Goal: Information Seeking & Learning: Check status

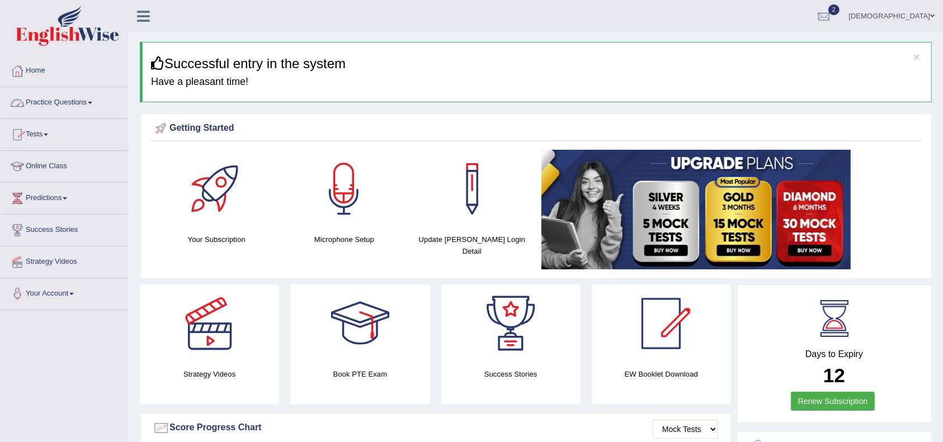
click at [85, 105] on link "Practice Questions" at bounding box center [65, 101] width 128 height 28
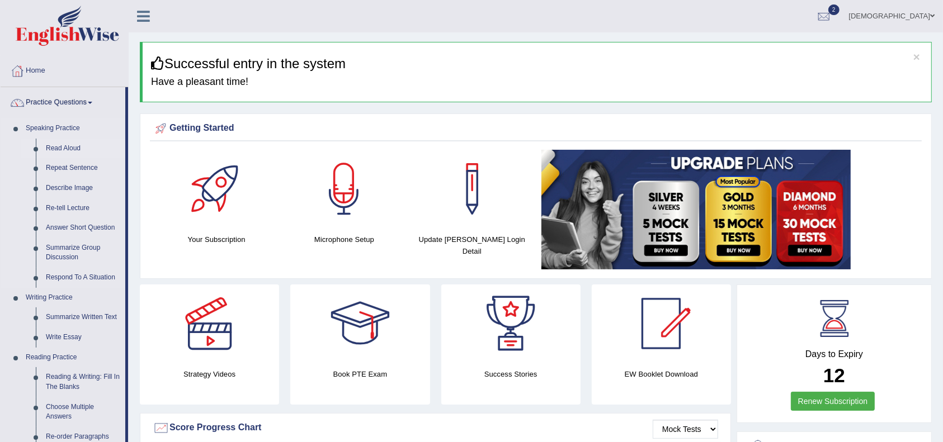
click at [79, 150] on link "Read Aloud" at bounding box center [83, 149] width 84 height 20
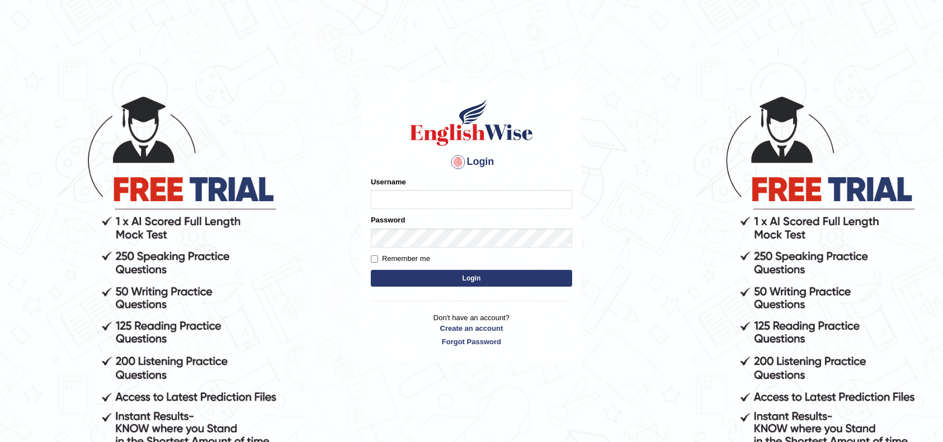
type input "safiya"
click at [443, 280] on button "Login" at bounding box center [471, 278] width 201 height 17
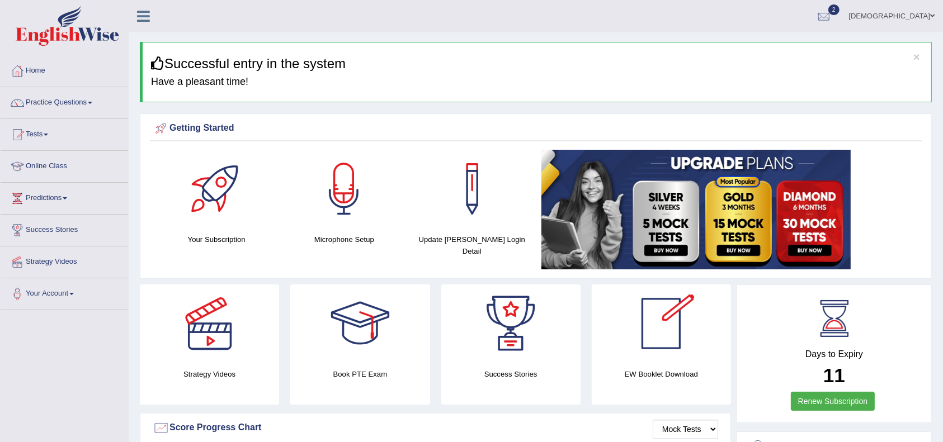
click at [645, 332] on div at bounding box center [661, 324] width 78 height 78
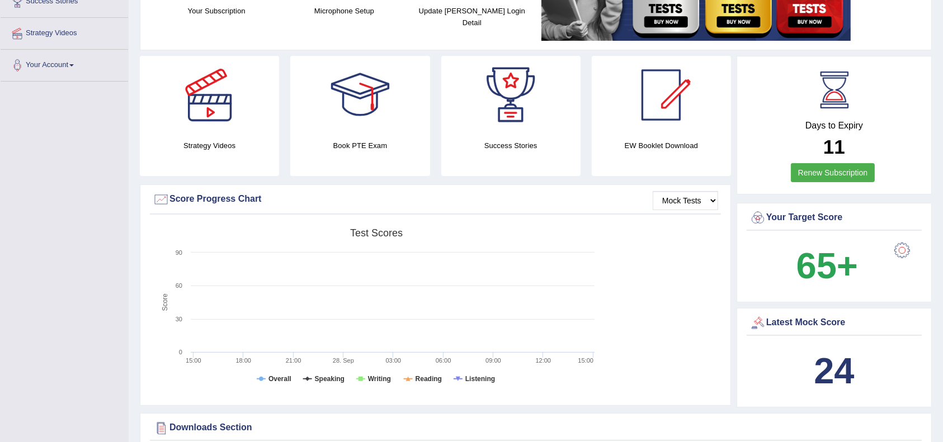
scroll to position [252, 0]
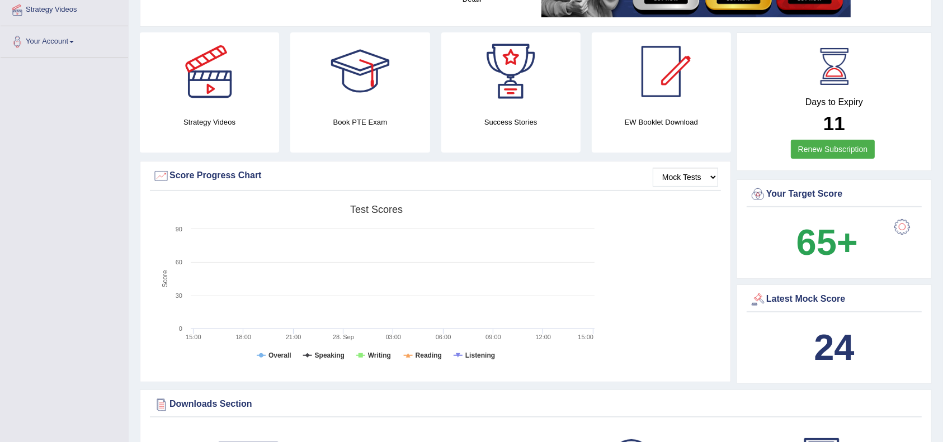
click at [819, 349] on b "24" at bounding box center [834, 347] width 40 height 41
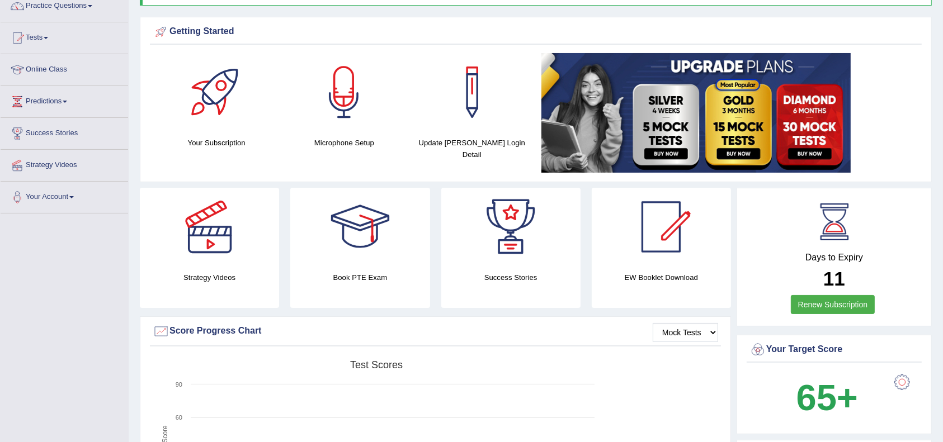
scroll to position [63, 0]
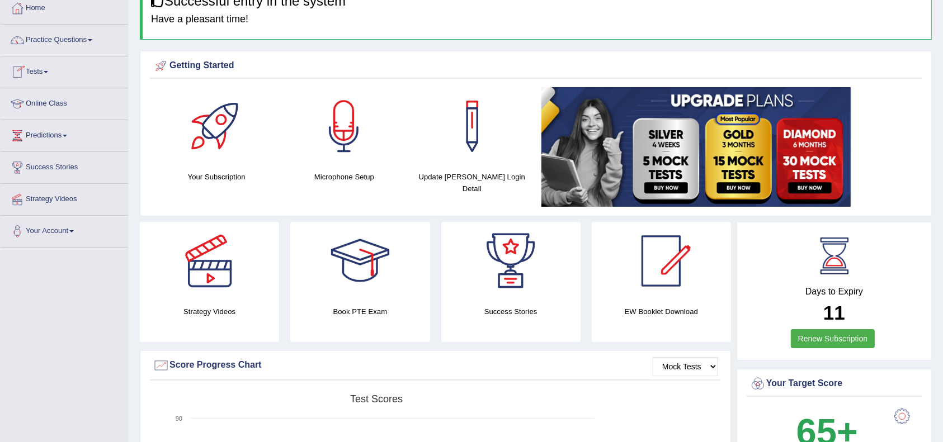
click at [73, 68] on link "Tests" at bounding box center [65, 70] width 128 height 28
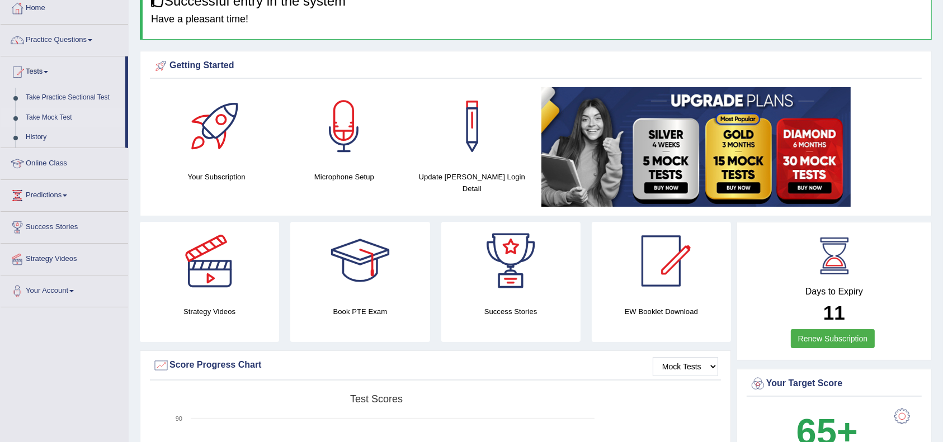
click at [37, 119] on link "Take Mock Test" at bounding box center [73, 118] width 105 height 20
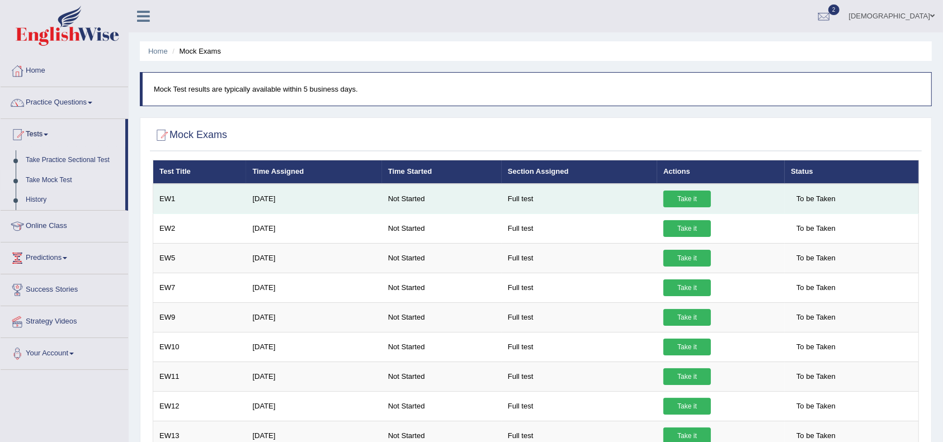
click at [799, 197] on span "To be Taken" at bounding box center [816, 199] width 50 height 17
click at [678, 202] on link "Take it" at bounding box center [687, 199] width 48 height 17
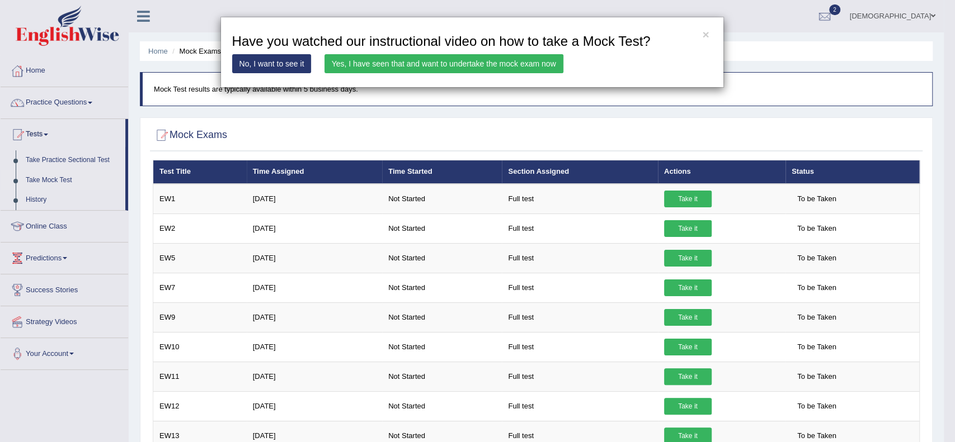
click at [358, 65] on link "Yes, I have seen that and want to undertake the mock exam now" at bounding box center [443, 63] width 239 height 19
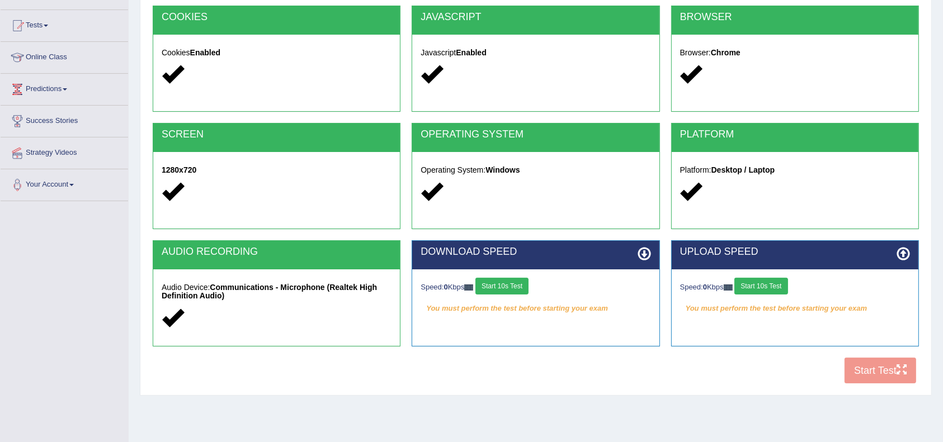
scroll to position [110, 0]
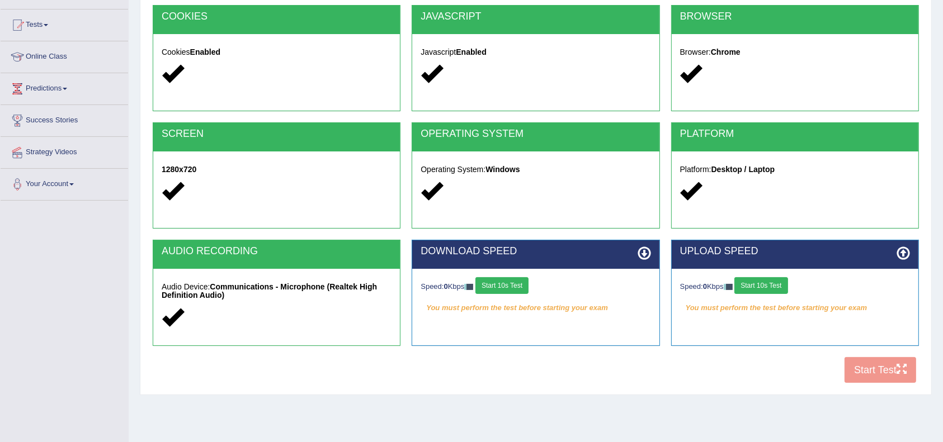
click at [867, 371] on div "COOKIES Cookies Enabled JAVASCRIPT Javascript Enabled BROWSER Browser: Chrome S…" at bounding box center [536, 197] width 772 height 384
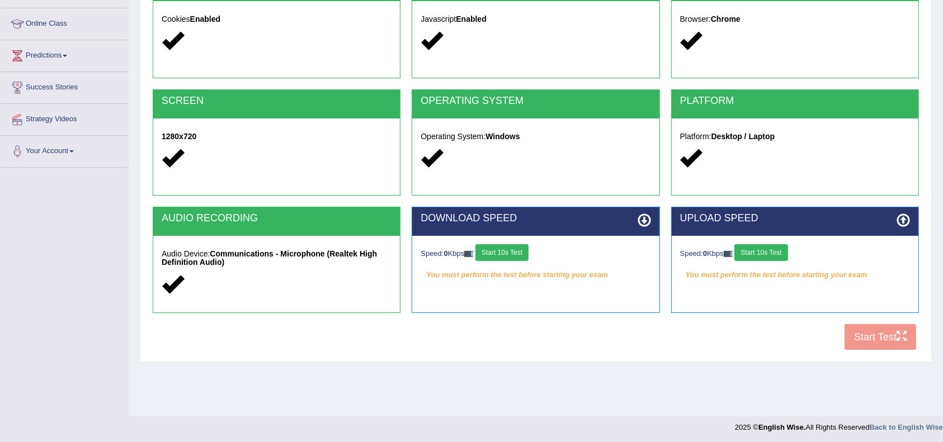
scroll to position [144, 0]
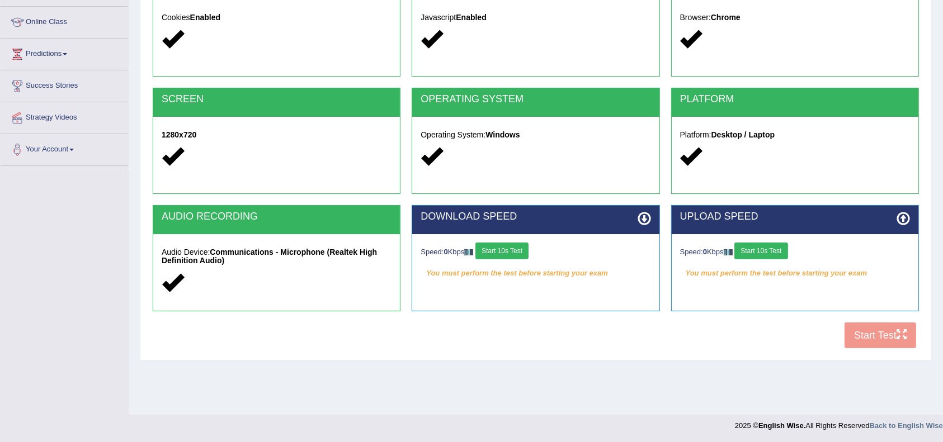
click at [880, 338] on div "COOKIES Cookies Enabled JAVASCRIPT Javascript Enabled BROWSER Browser: Chrome S…" at bounding box center [536, 162] width 772 height 384
click at [879, 336] on div "COOKIES Cookies Enabled JAVASCRIPT Javascript Enabled BROWSER Browser: Chrome S…" at bounding box center [536, 162] width 772 height 384
drag, startPoint x: 879, startPoint y: 336, endPoint x: 884, endPoint y: 330, distance: 8.3
click at [884, 330] on div "COOKIES Cookies Enabled JAVASCRIPT Javascript Enabled BROWSER Browser: Chrome S…" at bounding box center [536, 162] width 772 height 384
click at [504, 252] on button "Start 10s Test" at bounding box center [501, 251] width 53 height 17
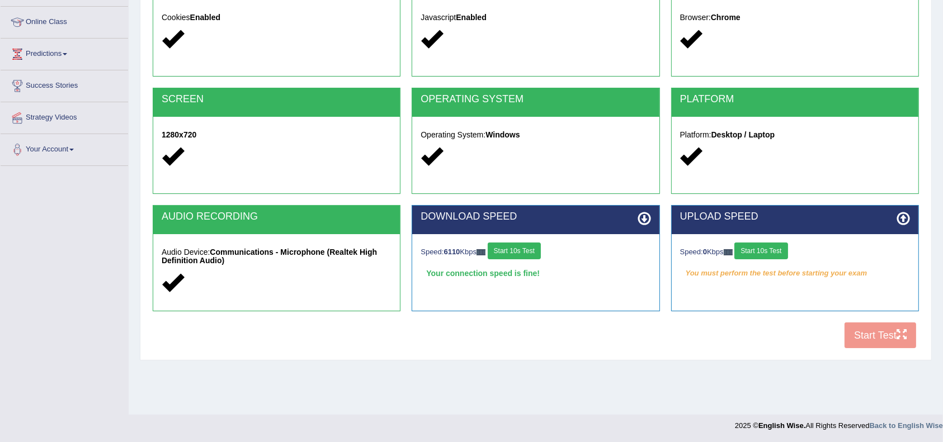
click at [767, 247] on button "Start 10s Test" at bounding box center [760, 251] width 53 height 17
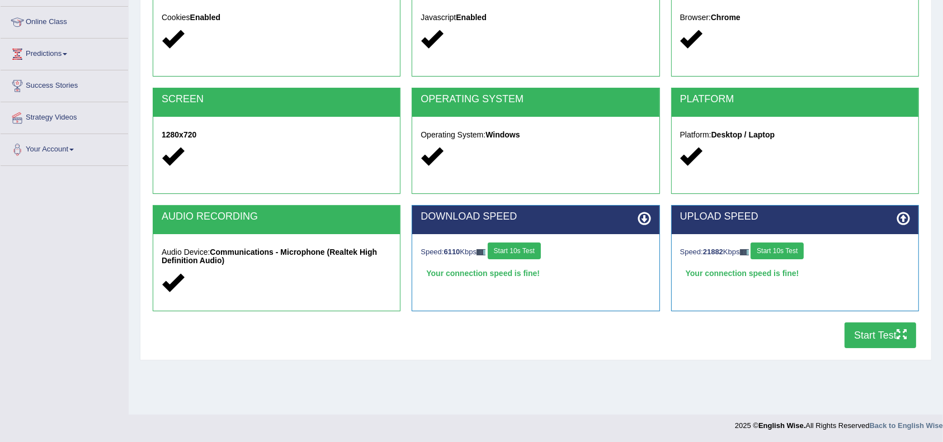
click at [898, 336] on icon "button" at bounding box center [902, 334] width 10 height 10
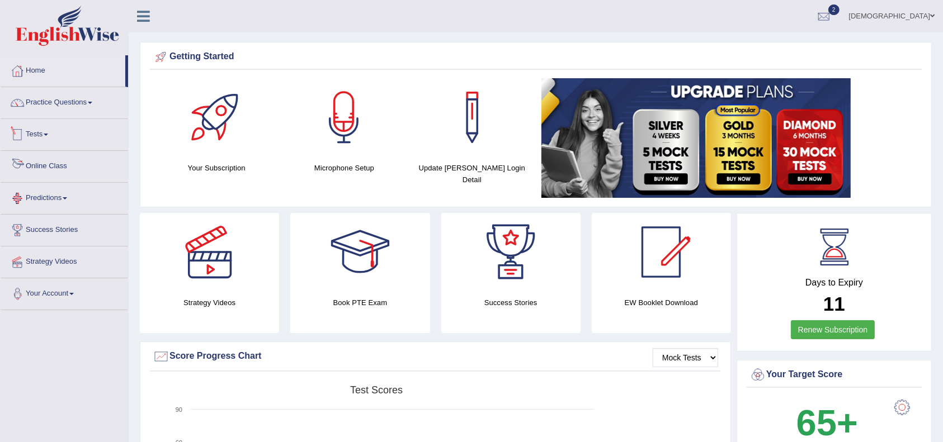
click at [53, 132] on link "Tests" at bounding box center [65, 133] width 128 height 28
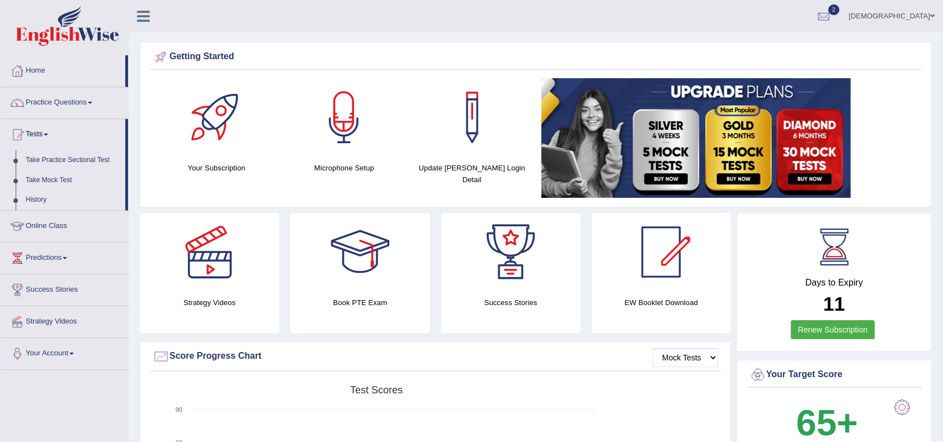
click at [40, 206] on link "History" at bounding box center [73, 200] width 105 height 20
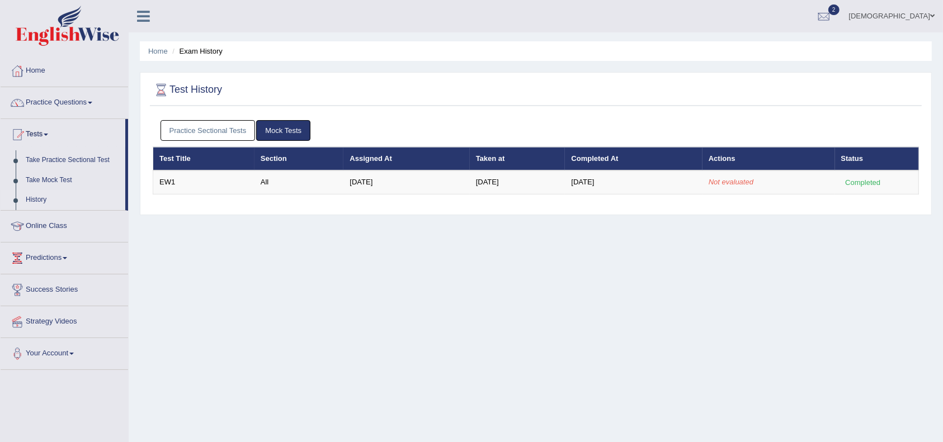
click at [275, 126] on link "Mock Tests" at bounding box center [283, 130] width 54 height 21
click at [235, 128] on link "Practice Sectional Tests" at bounding box center [208, 130] width 95 height 21
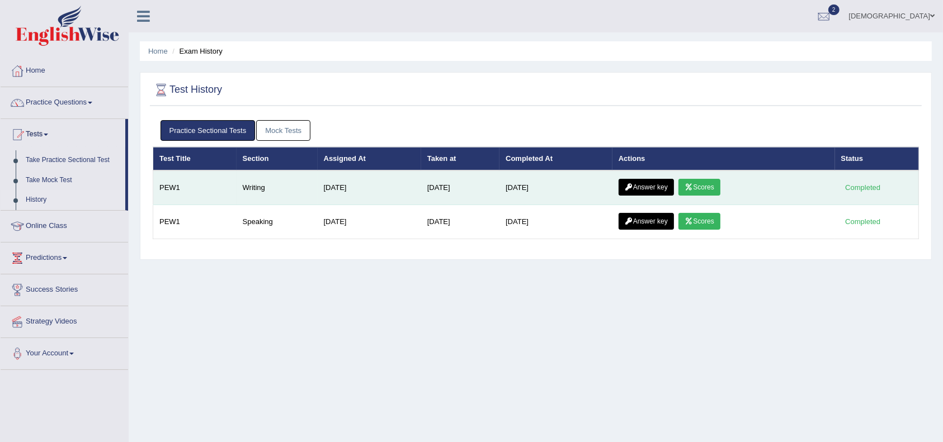
click at [705, 187] on link "Scores" at bounding box center [698, 187] width 41 height 17
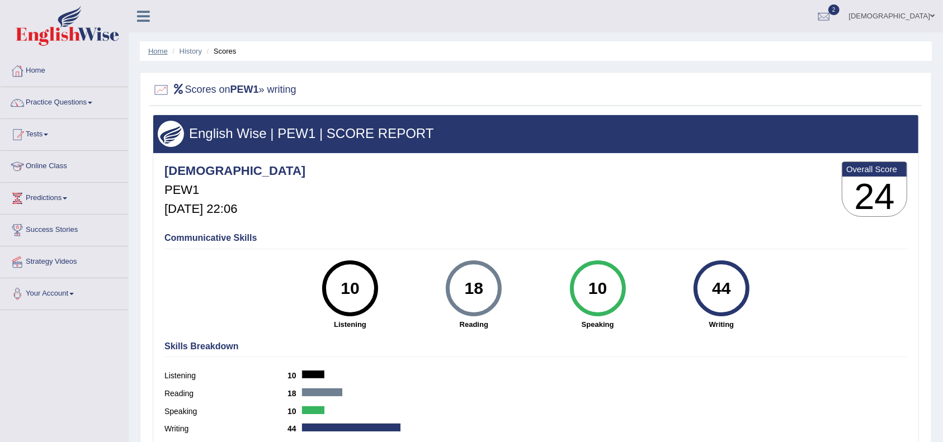
click at [157, 47] on link "Home" at bounding box center [158, 51] width 20 height 8
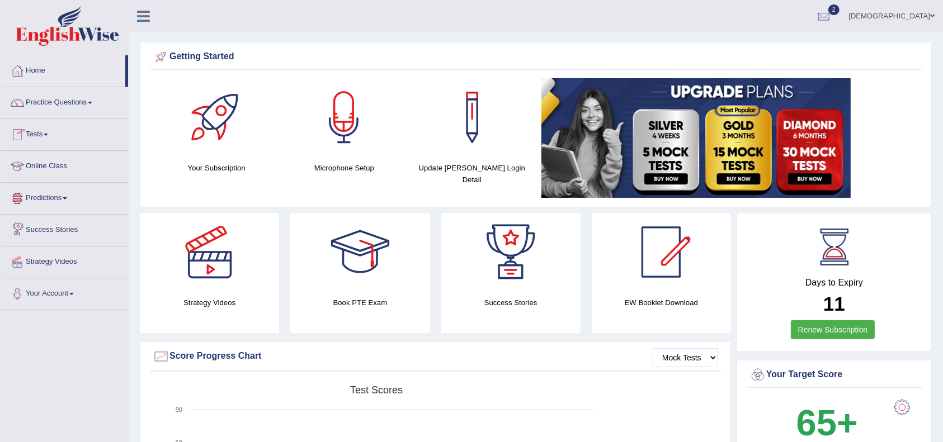
click at [67, 139] on link "Tests" at bounding box center [65, 133] width 128 height 28
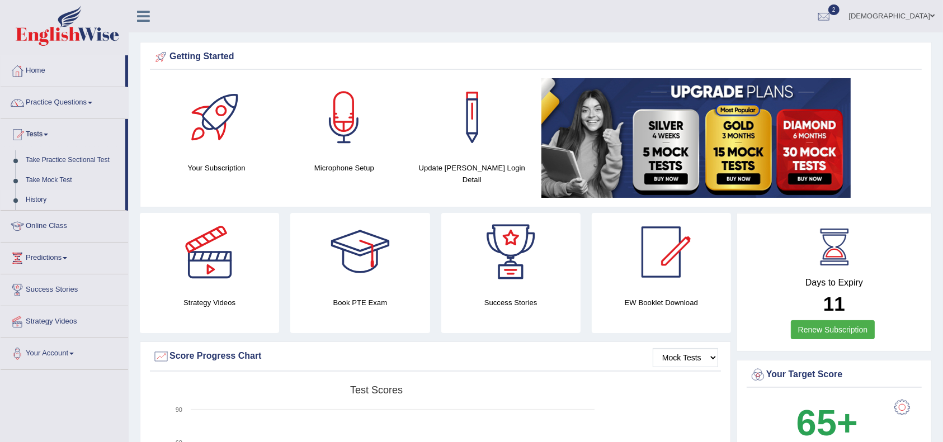
click at [73, 198] on link "History" at bounding box center [73, 200] width 105 height 20
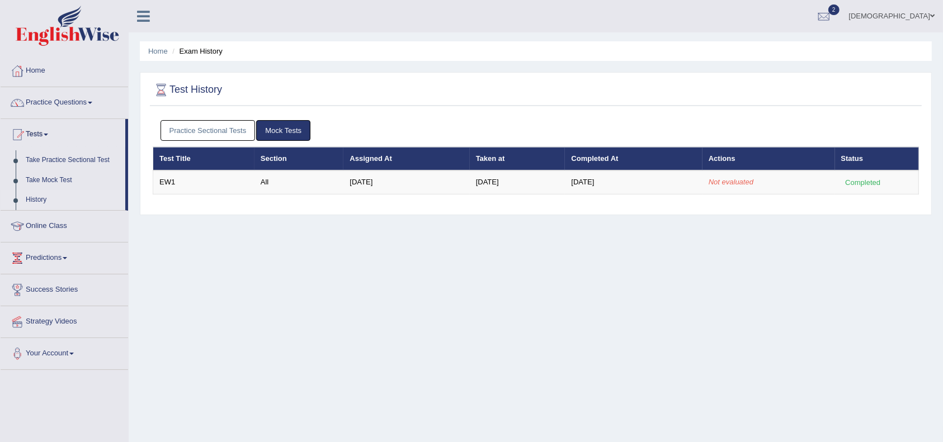
click at [244, 130] on link "Practice Sectional Tests" at bounding box center [208, 130] width 95 height 21
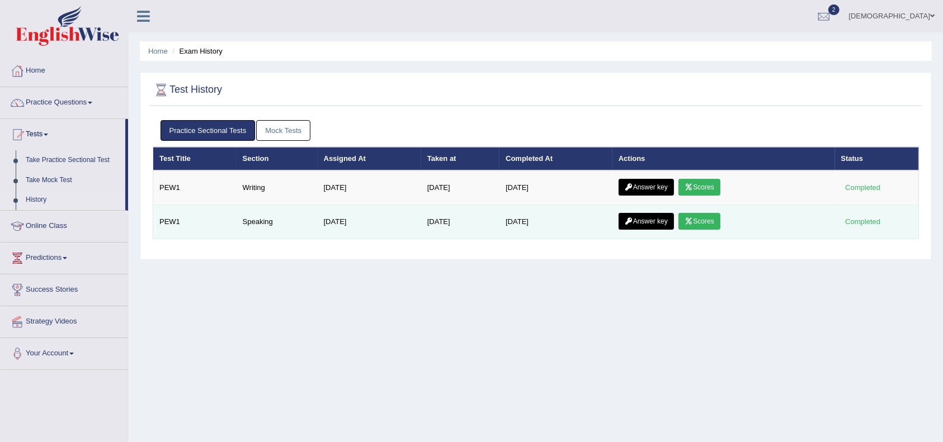
click at [642, 224] on link "Answer key" at bounding box center [646, 221] width 55 height 17
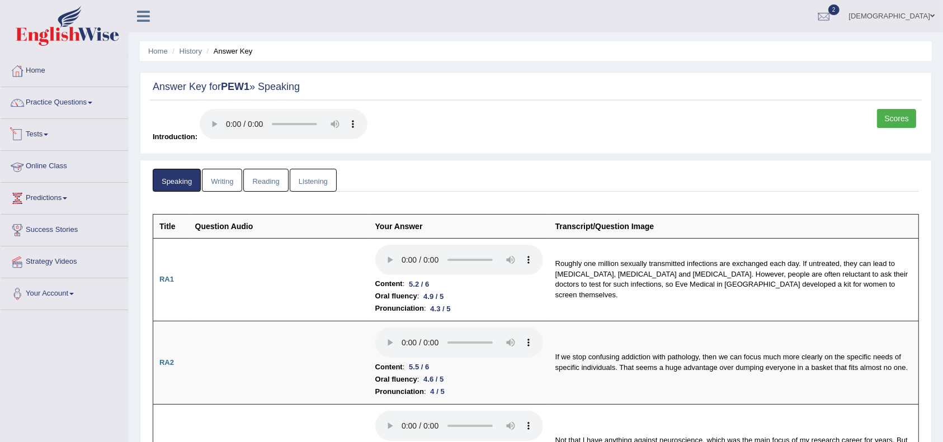
click at [77, 136] on link "Tests" at bounding box center [65, 133] width 128 height 28
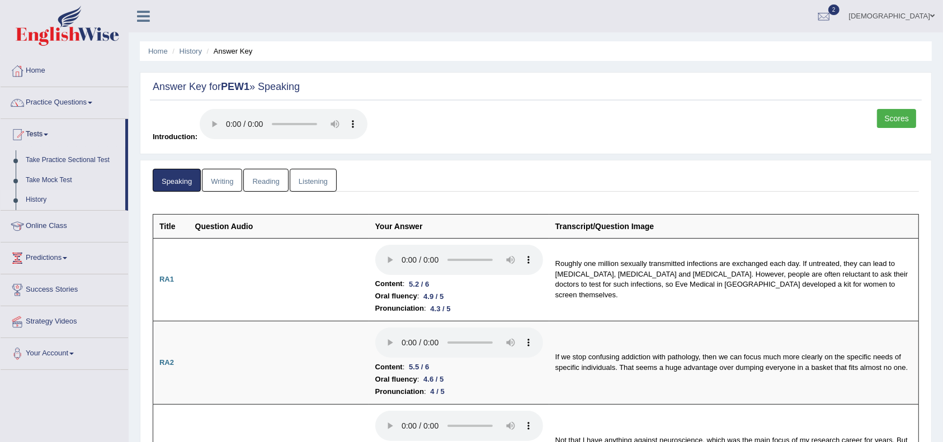
click at [63, 199] on link "History" at bounding box center [73, 200] width 105 height 20
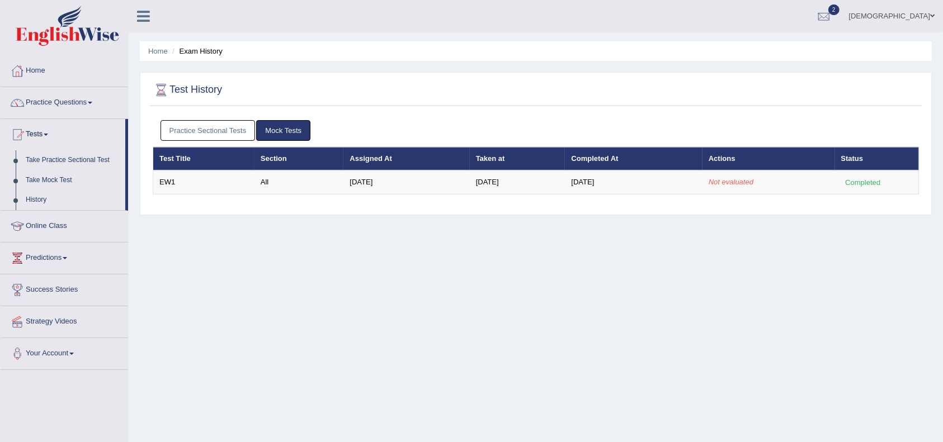
click at [229, 129] on link "Practice Sectional Tests" at bounding box center [208, 130] width 95 height 21
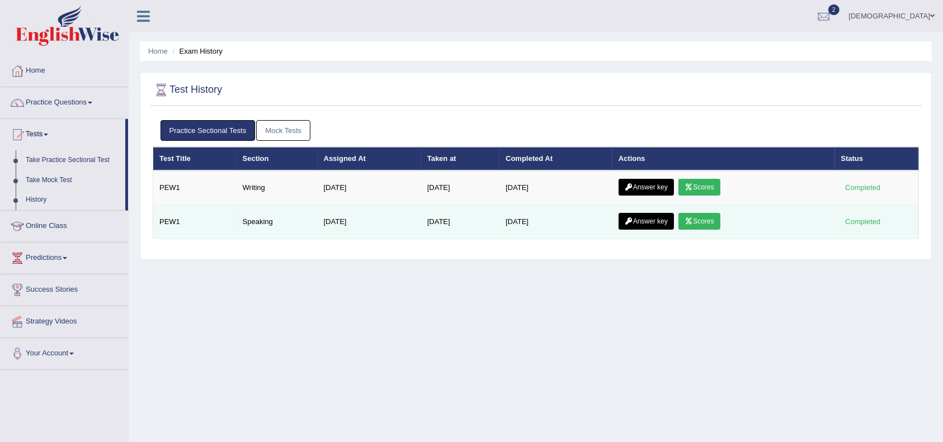
click at [720, 223] on link "Scores" at bounding box center [698, 221] width 41 height 17
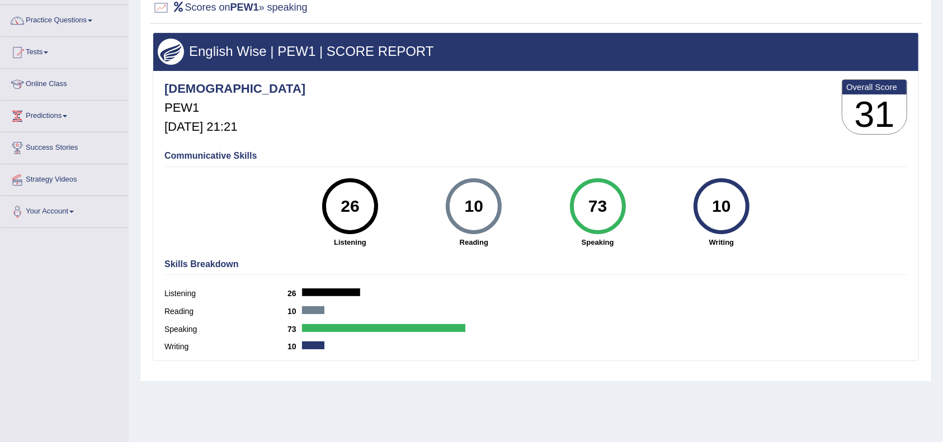
scroll to position [82, 0]
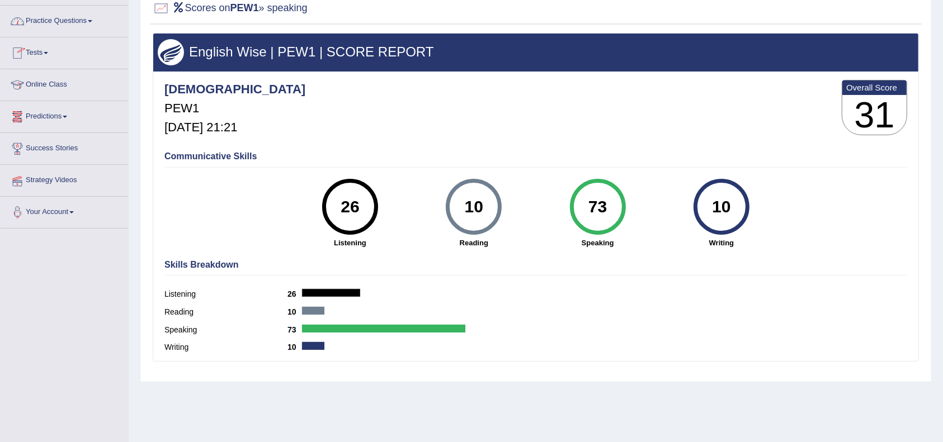
click at [60, 52] on link "Tests" at bounding box center [65, 51] width 128 height 28
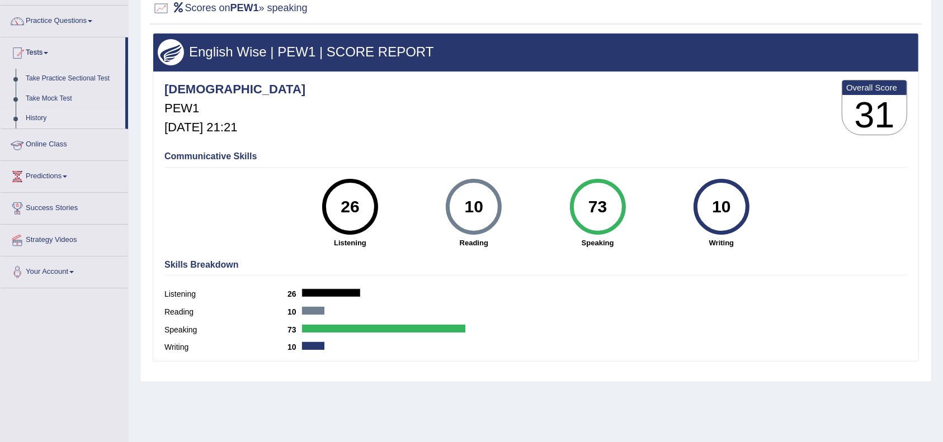
click at [45, 115] on link "History" at bounding box center [73, 119] width 105 height 20
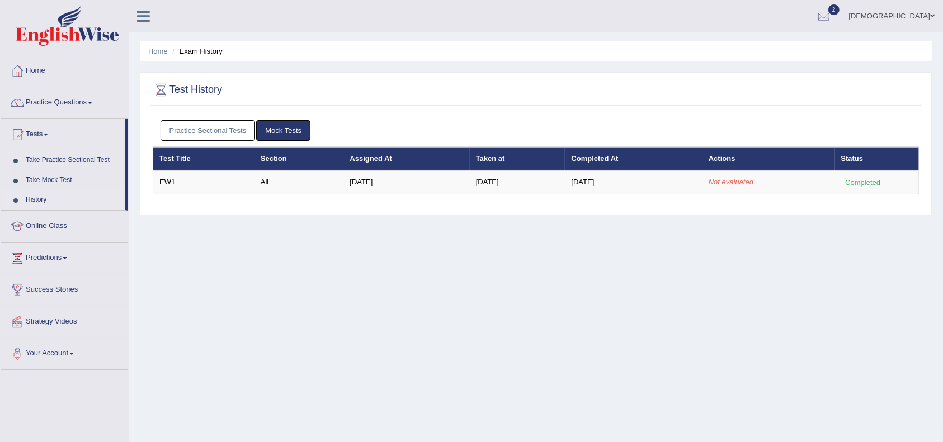
click at [62, 198] on link "History" at bounding box center [73, 200] width 105 height 20
click at [87, 160] on link "Take Practice Sectional Test" at bounding box center [73, 160] width 105 height 20
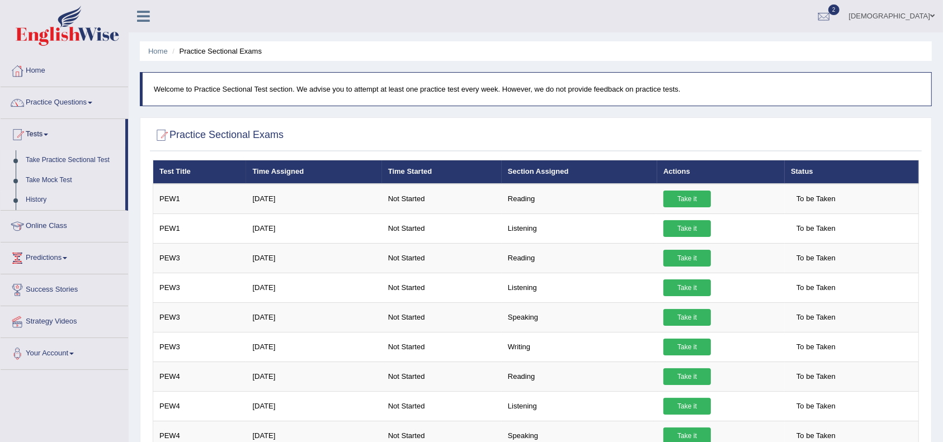
click at [36, 200] on link "History" at bounding box center [73, 200] width 105 height 20
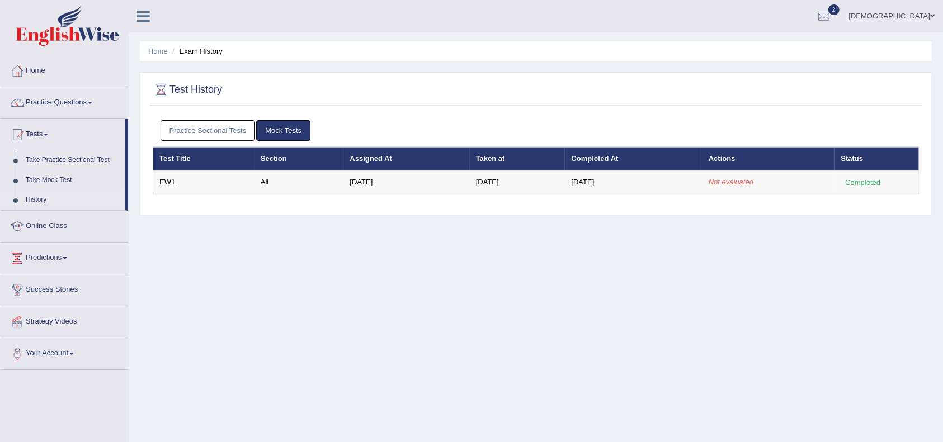
click at [225, 129] on link "Practice Sectional Tests" at bounding box center [208, 130] width 95 height 21
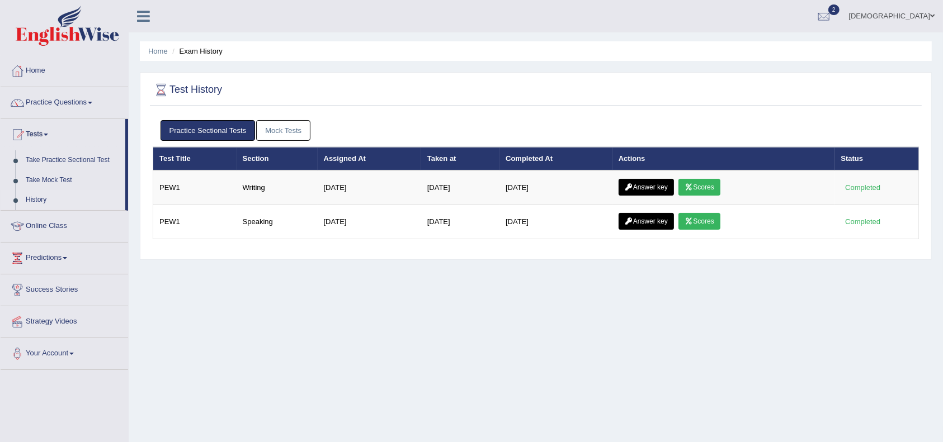
click at [274, 129] on link "Mock Tests" at bounding box center [283, 130] width 54 height 21
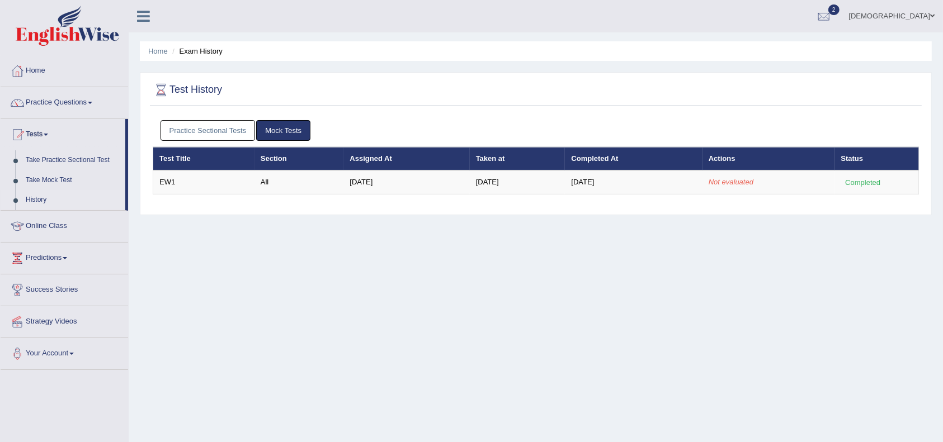
click at [223, 134] on link "Practice Sectional Tests" at bounding box center [208, 130] width 95 height 21
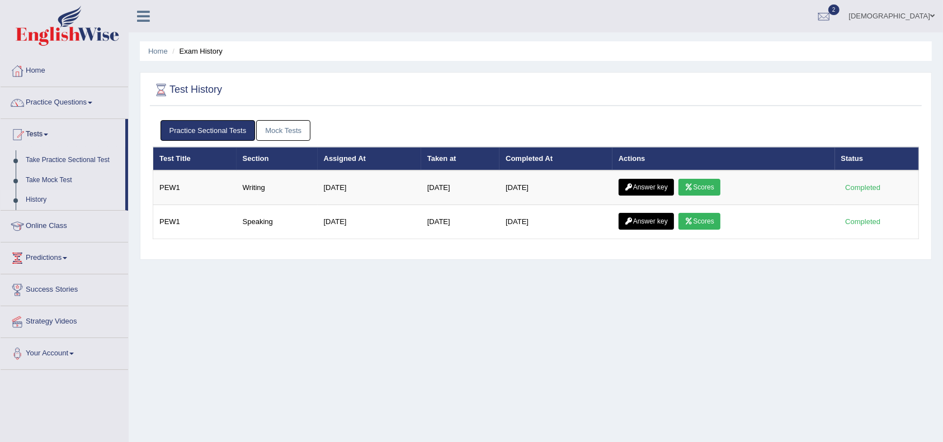
click at [285, 132] on link "Mock Tests" at bounding box center [283, 130] width 54 height 21
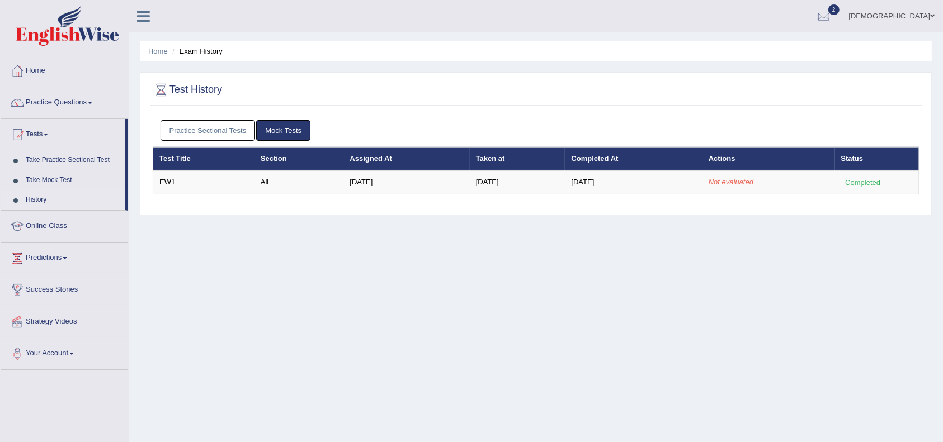
click at [59, 202] on link "History" at bounding box center [73, 200] width 105 height 20
click at [70, 182] on link "Take Mock Test" at bounding box center [73, 181] width 105 height 20
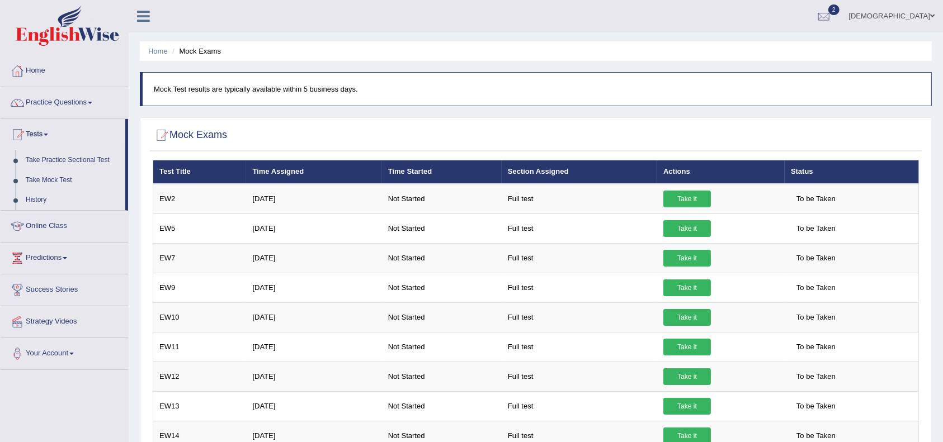
click at [44, 195] on link "History" at bounding box center [73, 200] width 105 height 20
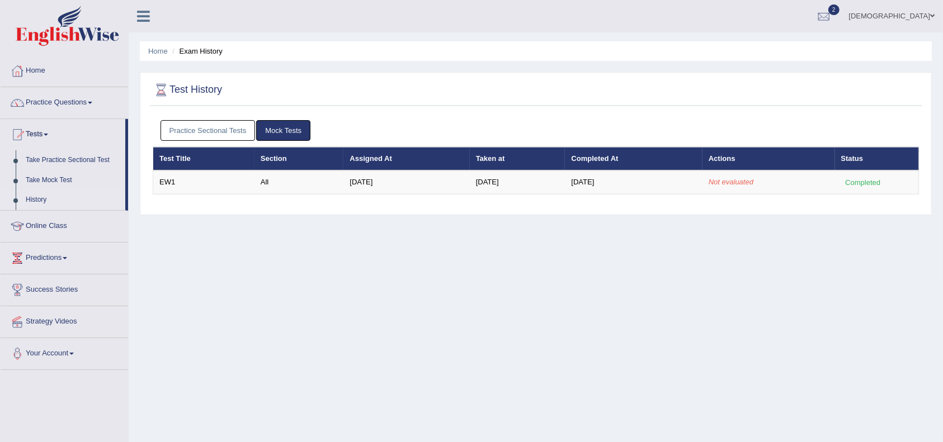
click at [280, 131] on link "Mock Tests" at bounding box center [283, 130] width 54 height 21
click at [230, 129] on link "Practice Sectional Tests" at bounding box center [208, 130] width 95 height 21
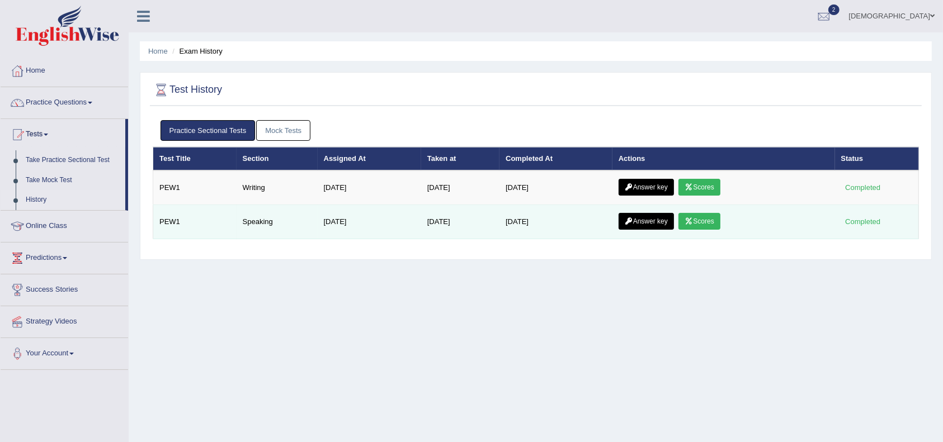
click at [701, 221] on link "Scores" at bounding box center [698, 221] width 41 height 17
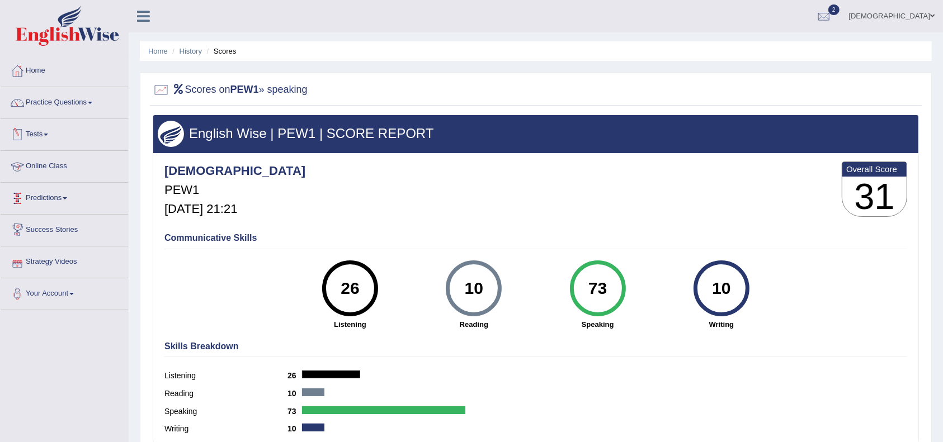
click at [77, 132] on link "Tests" at bounding box center [65, 133] width 128 height 28
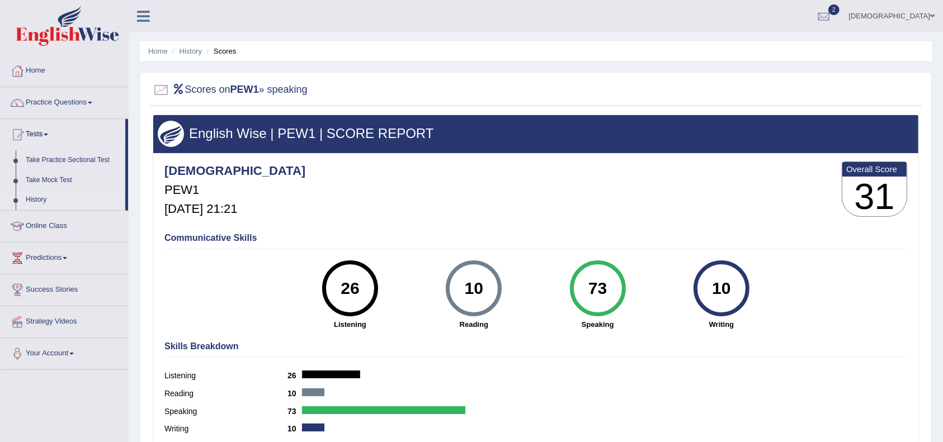
click at [75, 200] on link "History" at bounding box center [73, 200] width 105 height 20
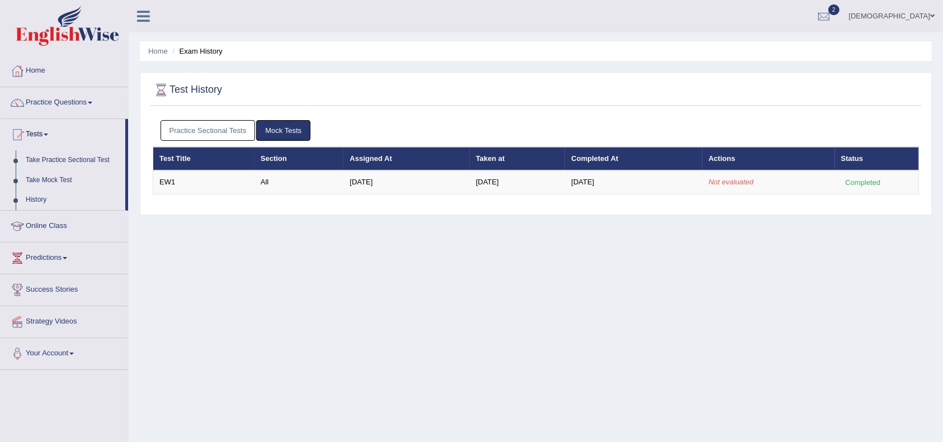
click at [282, 128] on link "Mock Tests" at bounding box center [283, 130] width 54 height 21
click at [83, 184] on link "Take Mock Test" at bounding box center [73, 181] width 105 height 20
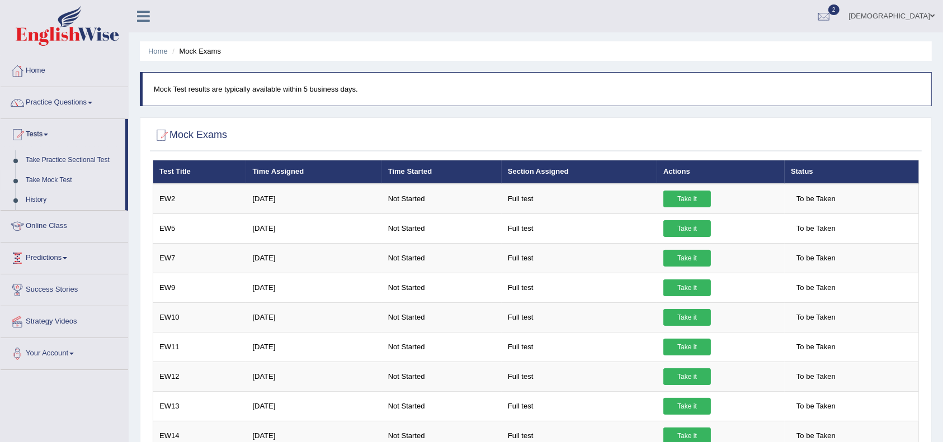
click at [54, 263] on link "Predictions" at bounding box center [65, 257] width 128 height 28
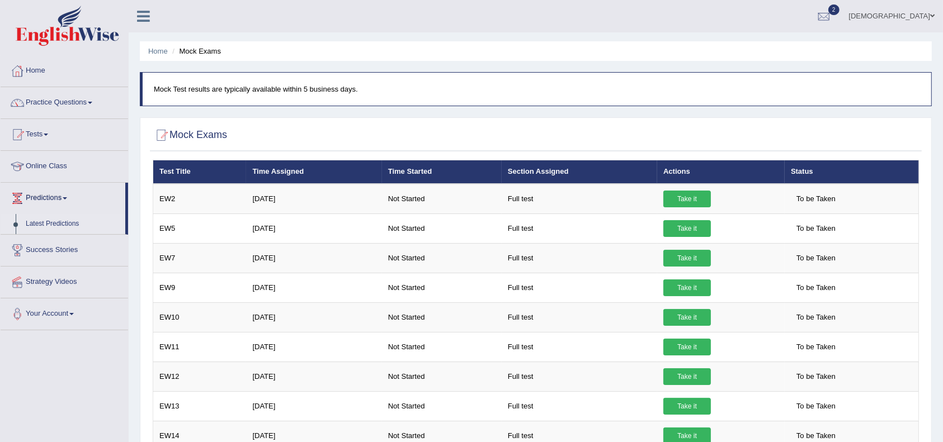
click at [87, 221] on link "Latest Predictions" at bounding box center [73, 224] width 105 height 20
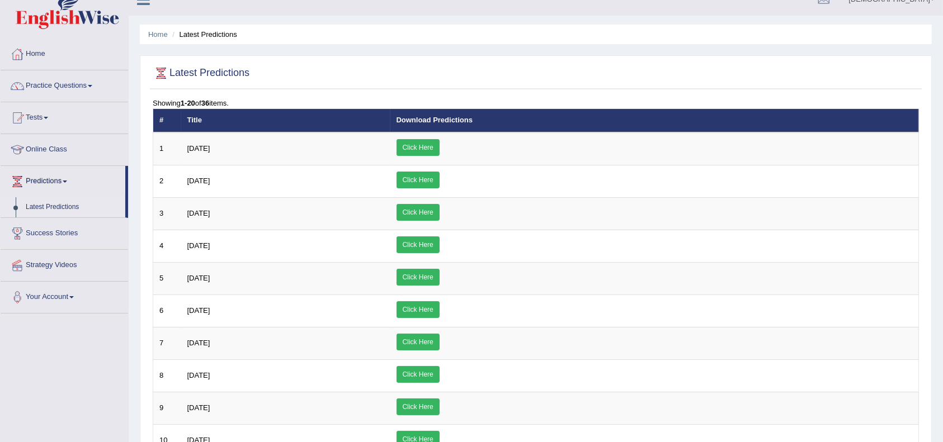
scroll to position [16, 0]
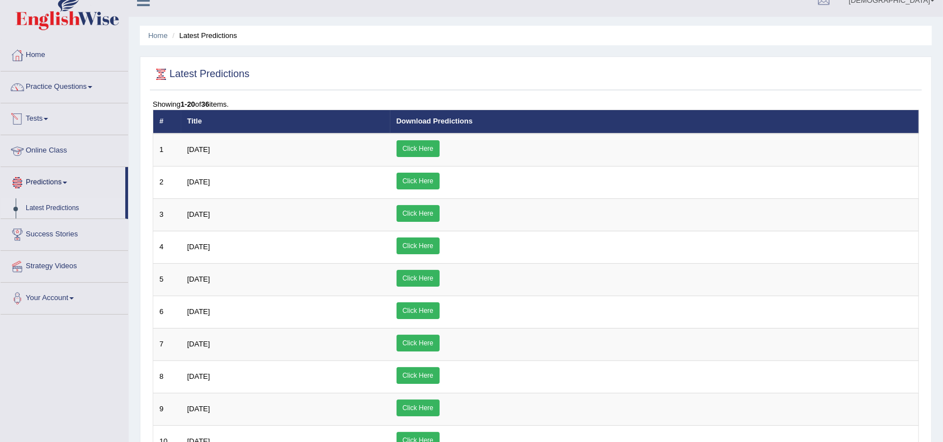
click at [76, 116] on link "Tests" at bounding box center [65, 117] width 128 height 28
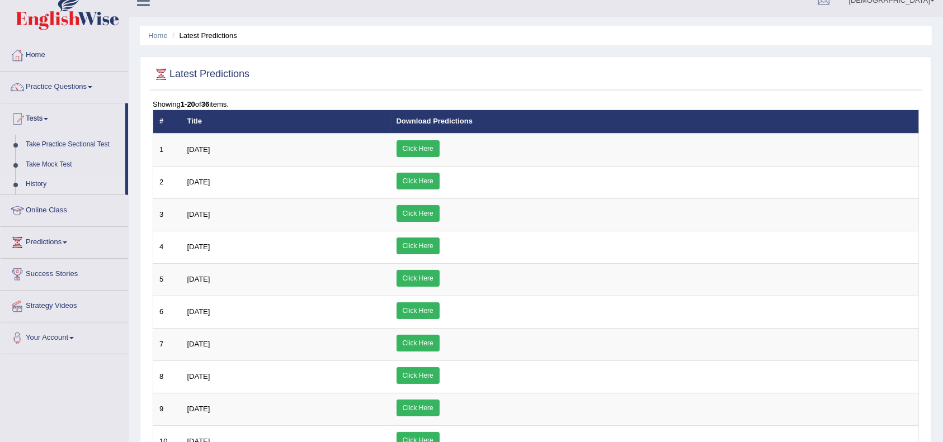
click at [27, 185] on link "History" at bounding box center [73, 185] width 105 height 20
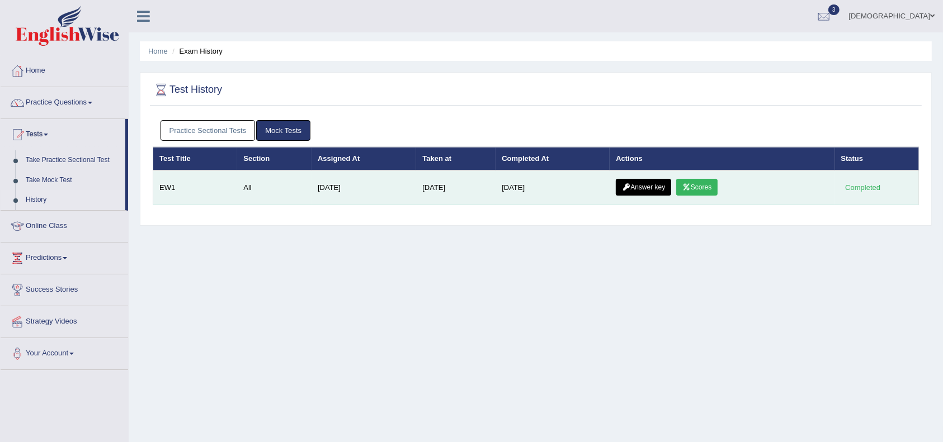
click at [711, 188] on link "Scores" at bounding box center [696, 187] width 41 height 17
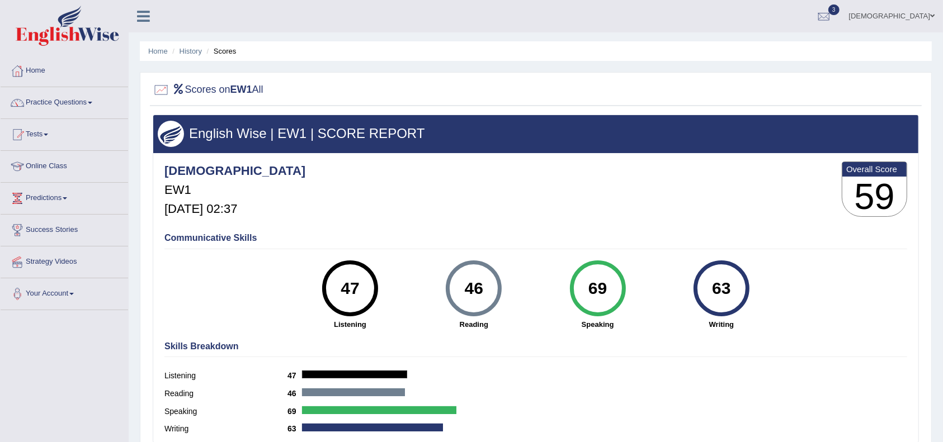
click at [479, 285] on div "46" at bounding box center [474, 288] width 41 height 47
click at [456, 289] on div "46" at bounding box center [474, 288] width 41 height 47
click at [188, 54] on link "History" at bounding box center [191, 51] width 22 height 8
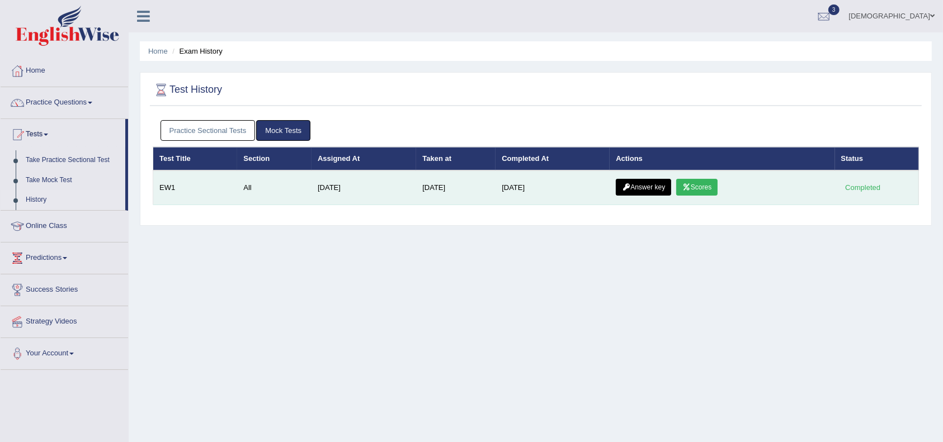
click at [653, 194] on link "Answer key" at bounding box center [643, 187] width 55 height 17
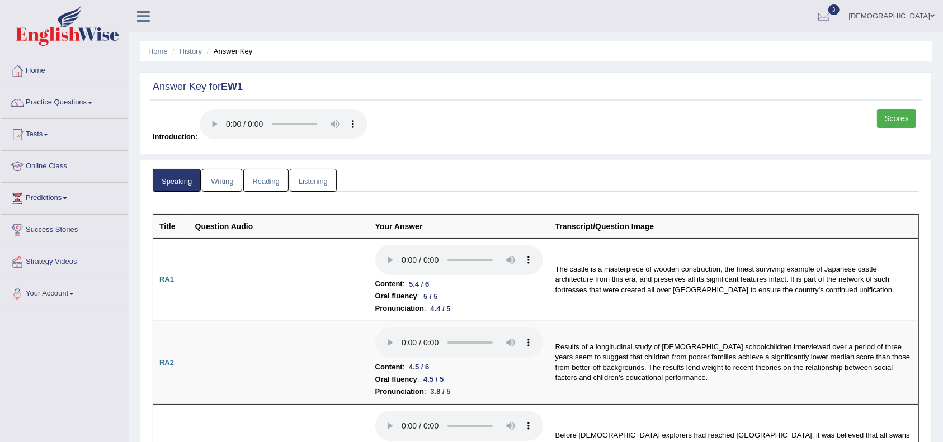
click at [219, 182] on link "Writing" at bounding box center [222, 180] width 40 height 23
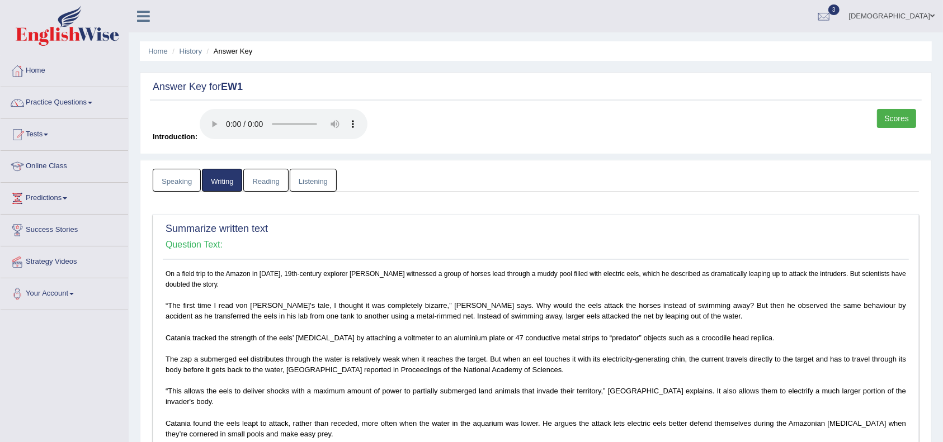
click at [263, 184] on link "Reading" at bounding box center [265, 180] width 45 height 23
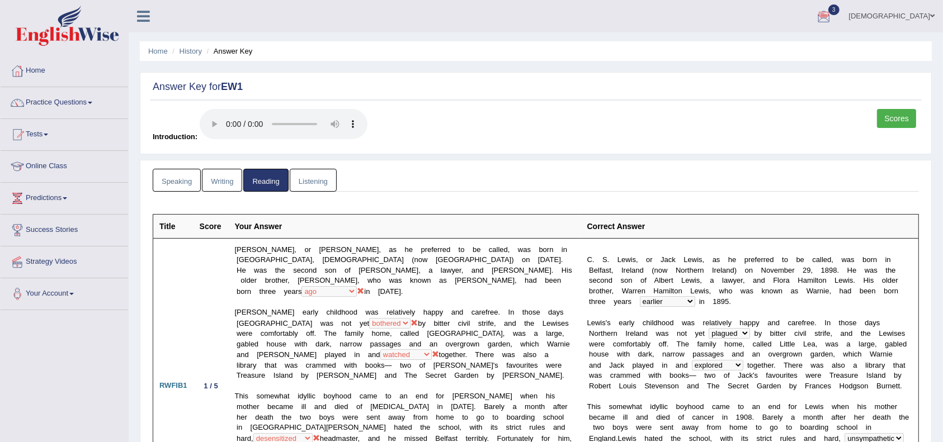
click at [302, 181] on link "Listening" at bounding box center [313, 180] width 47 height 23
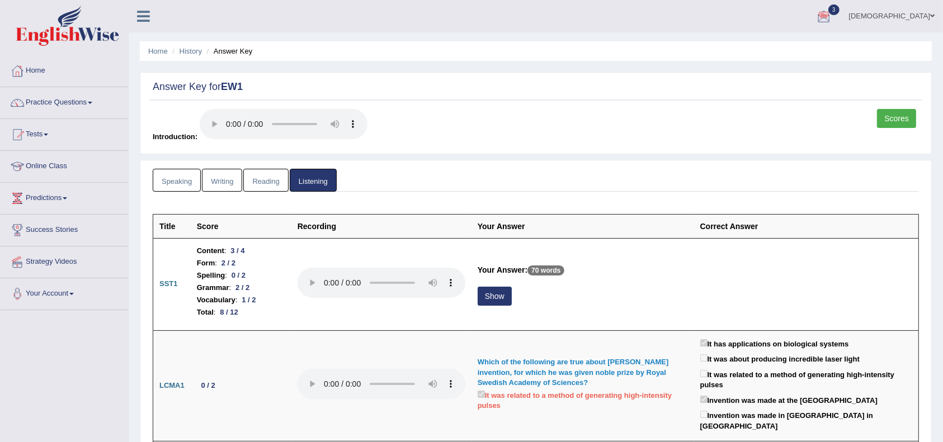
click at [235, 53] on li "Answer Key" at bounding box center [228, 51] width 49 height 11
click at [224, 51] on li "Answer Key" at bounding box center [228, 51] width 49 height 11
click at [242, 45] on ul "Home History Answer Key" at bounding box center [536, 51] width 792 height 20
click at [155, 50] on link "Home" at bounding box center [158, 51] width 20 height 8
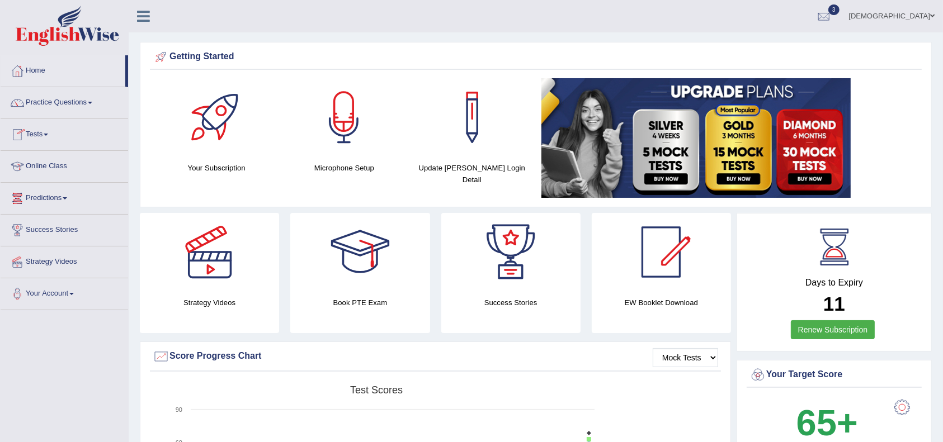
click at [45, 133] on link "Tests" at bounding box center [65, 133] width 128 height 28
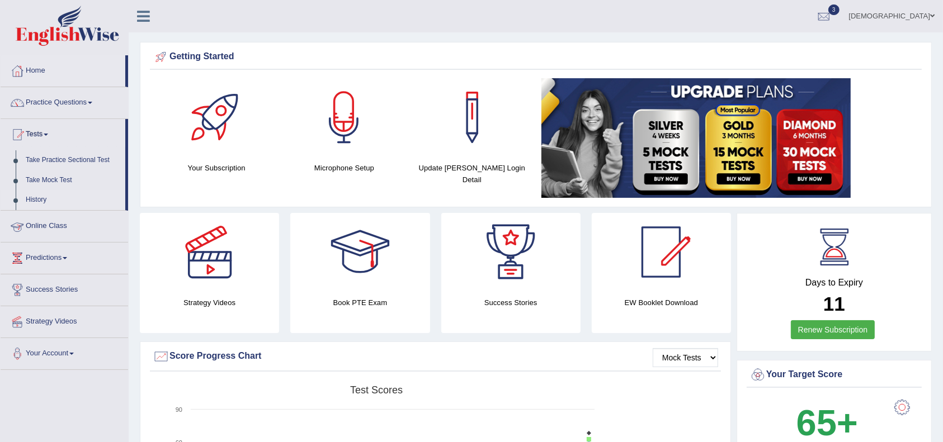
click at [48, 194] on link "History" at bounding box center [73, 200] width 105 height 20
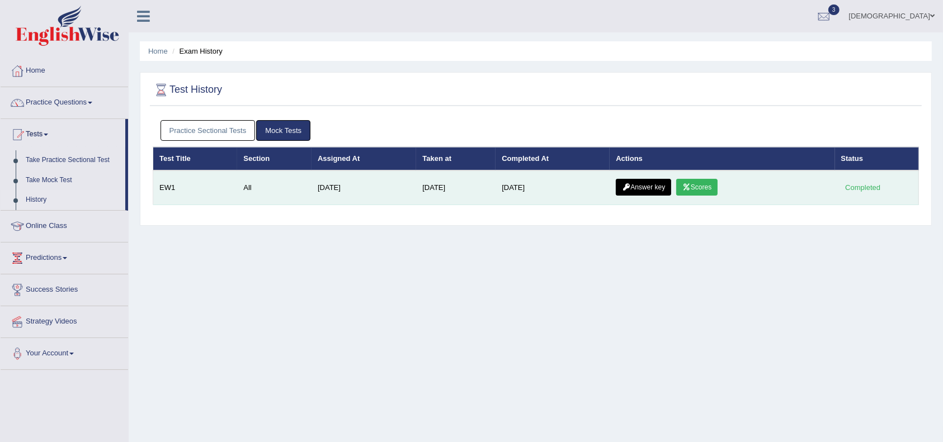
click at [709, 185] on link "Scores" at bounding box center [696, 187] width 41 height 17
